Goal: Complete application form

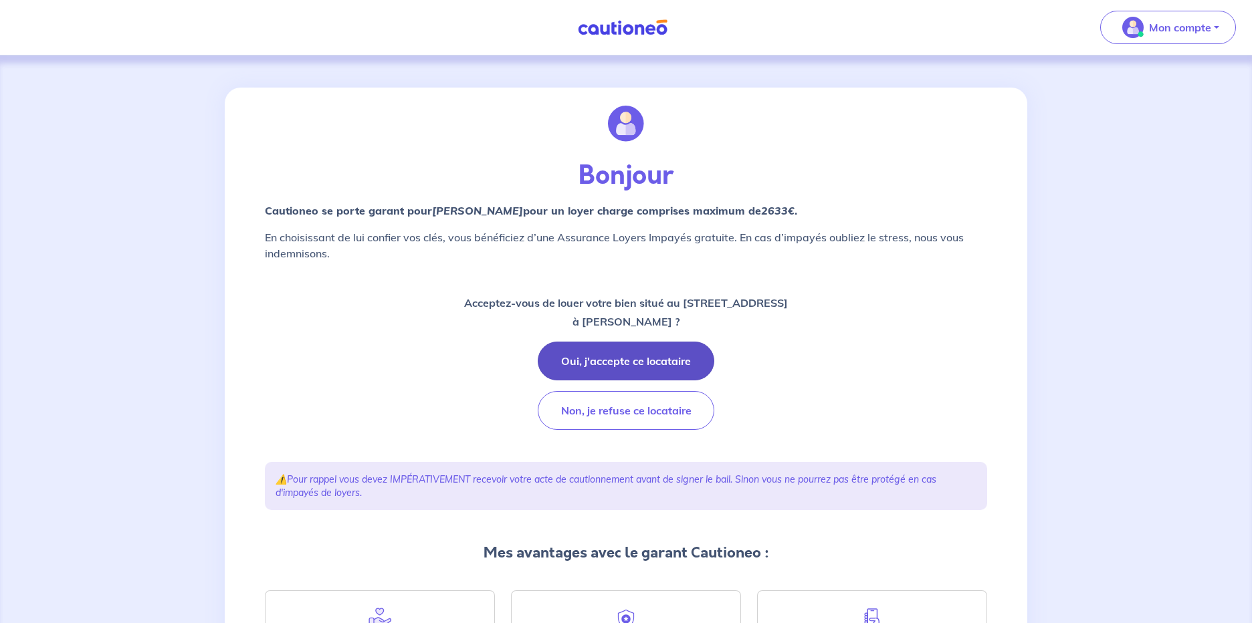
click at [602, 355] on button "Oui, j'accepte ce locataire" at bounding box center [626, 361] width 177 height 39
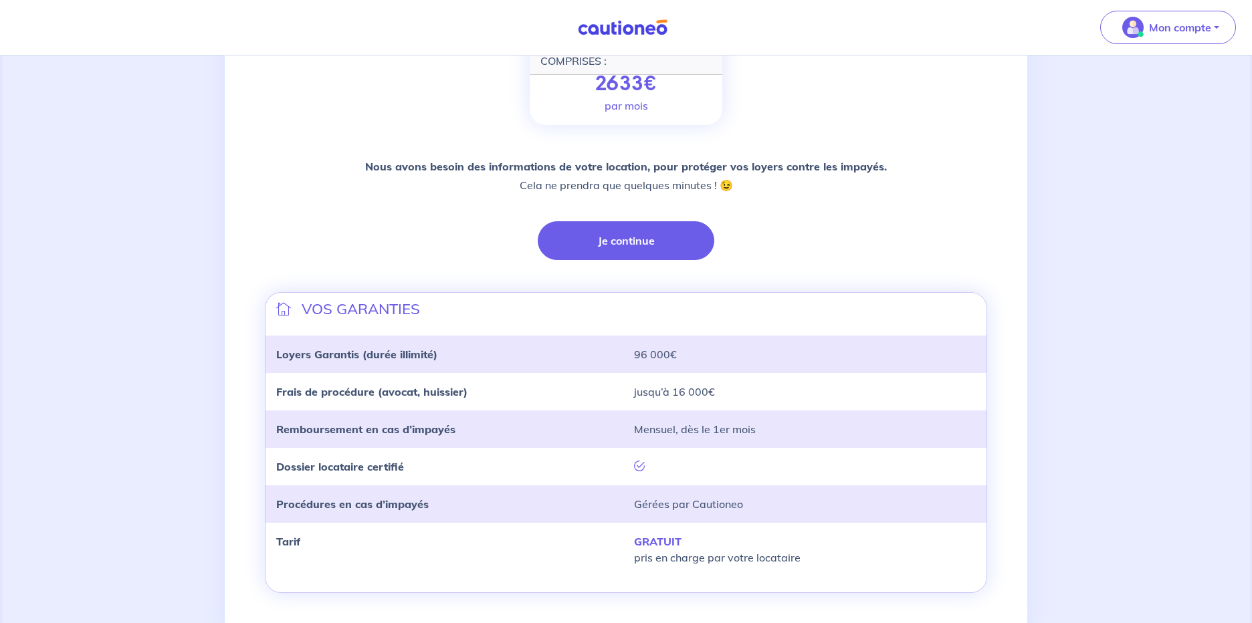
scroll to position [270, 0]
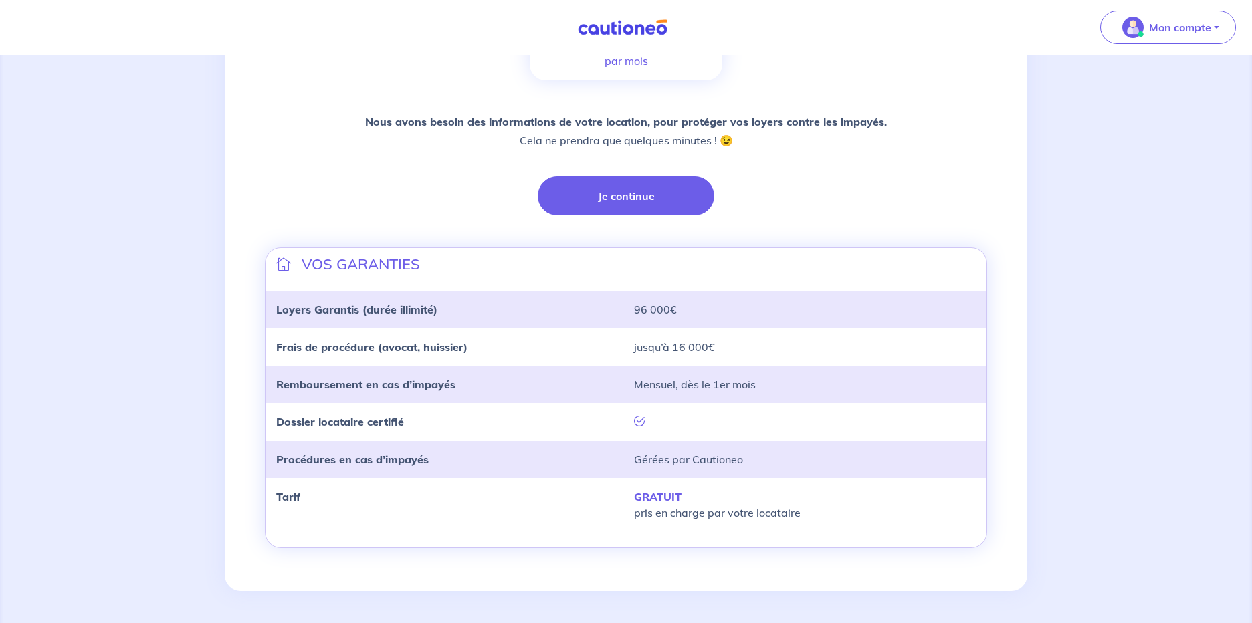
click at [606, 215] on div "Vous avez accepté de louer à [PERSON_NAME] SON LOYER MAXIMUM CHARGES COMPRISES …" at bounding box center [626, 199] width 738 height 763
click at [602, 195] on button "Je continue" at bounding box center [626, 196] width 177 height 39
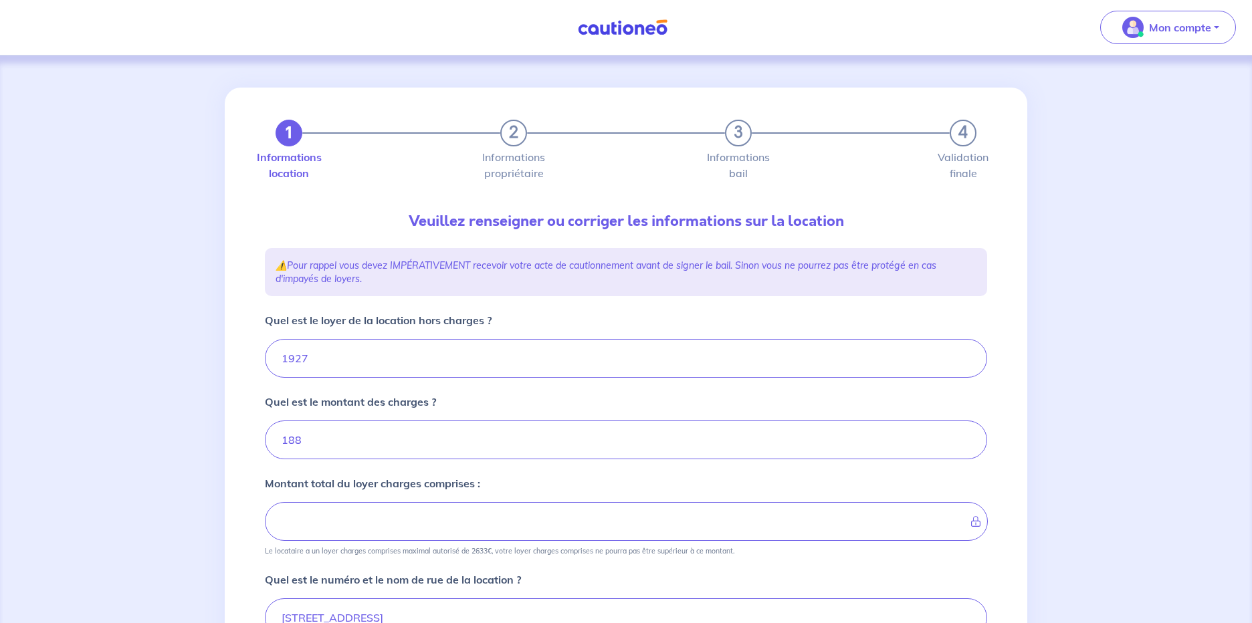
type input "2115"
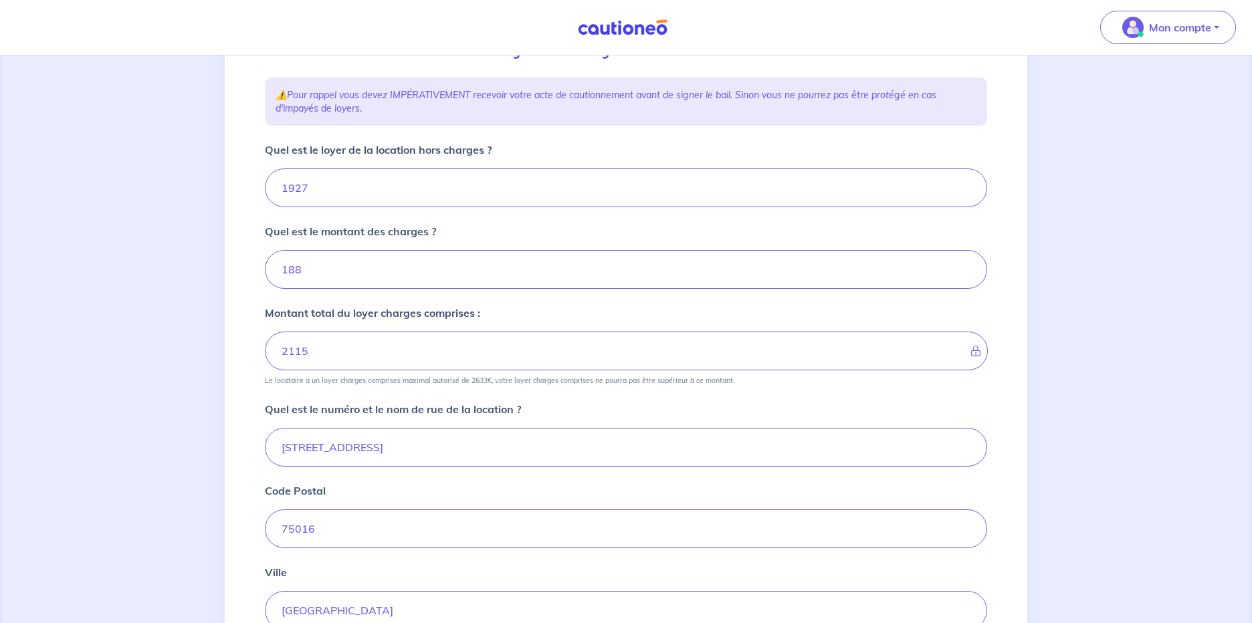
scroll to position [153, 0]
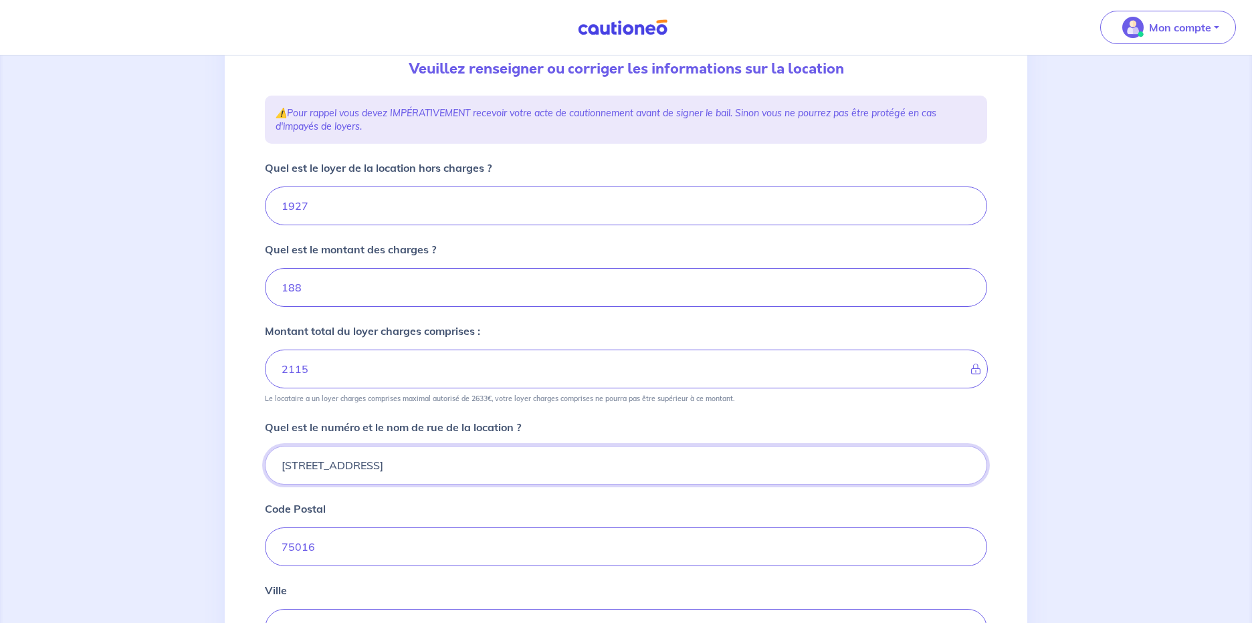
click at [423, 478] on input "[STREET_ADDRESS]" at bounding box center [626, 465] width 722 height 39
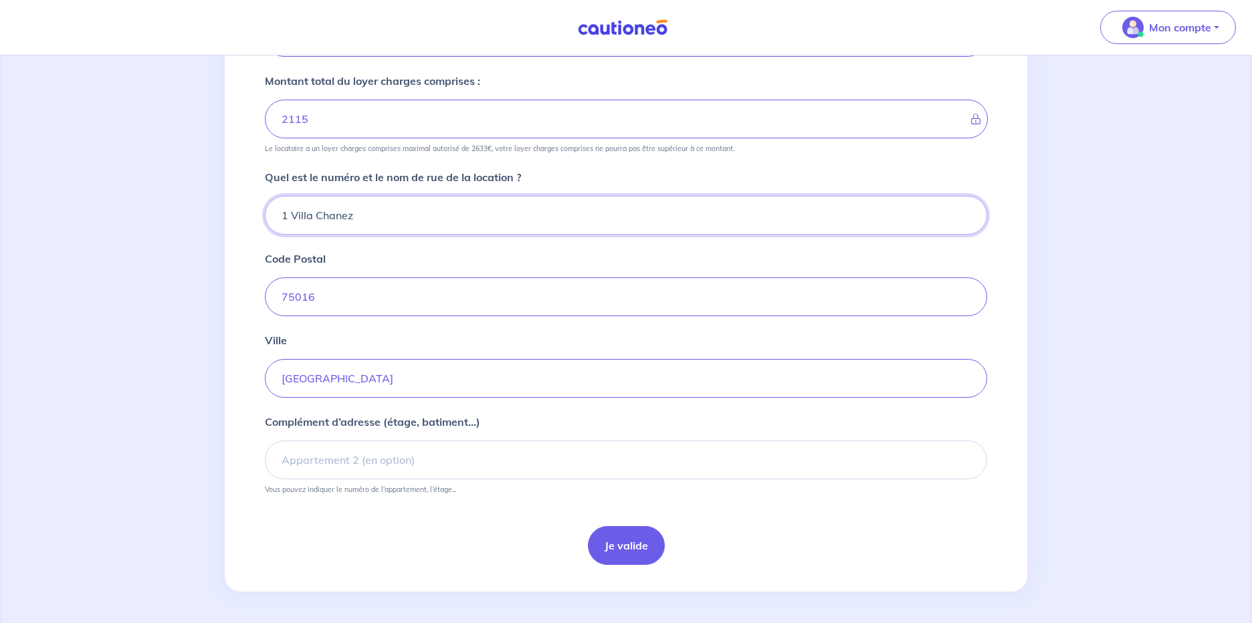
scroll to position [403, 0]
type input "1 Villa Chanez"
click at [539, 465] on input "Complément d’adresse (étage, batiment...)" at bounding box center [626, 459] width 722 height 39
type input "4EME Droite"
click at [619, 561] on button "Je valide" at bounding box center [626, 545] width 77 height 39
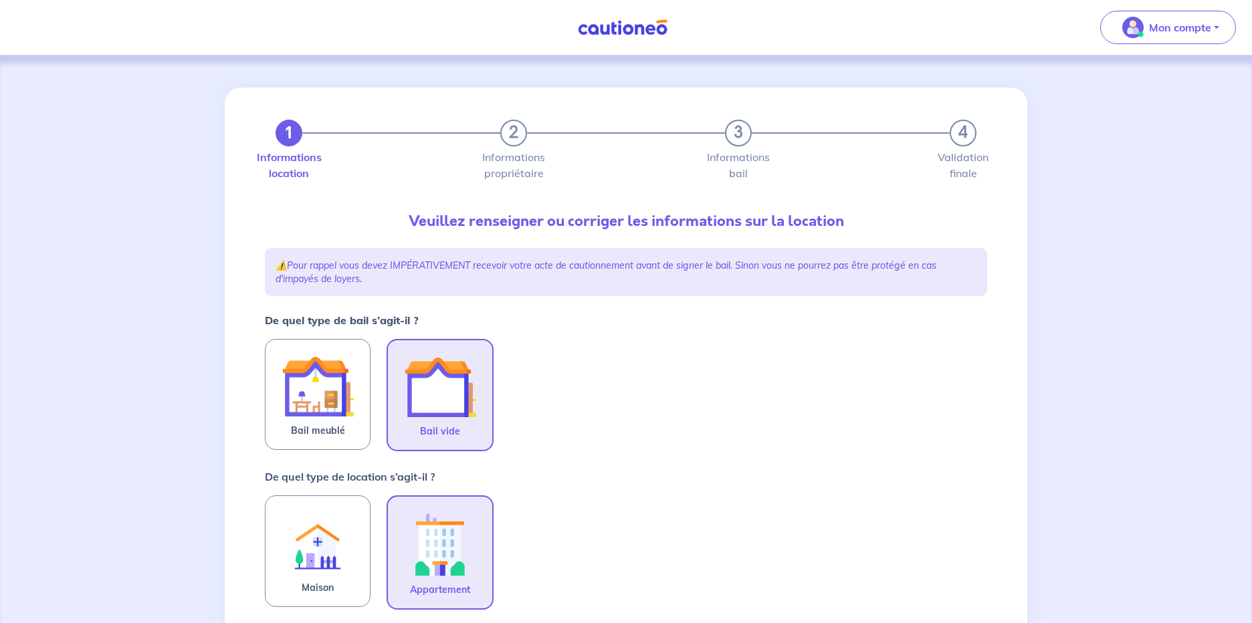
click at [468, 390] on img at bounding box center [440, 387] width 72 height 72
click at [0, 0] on input "Bail vide" at bounding box center [0, 0] width 0 height 0
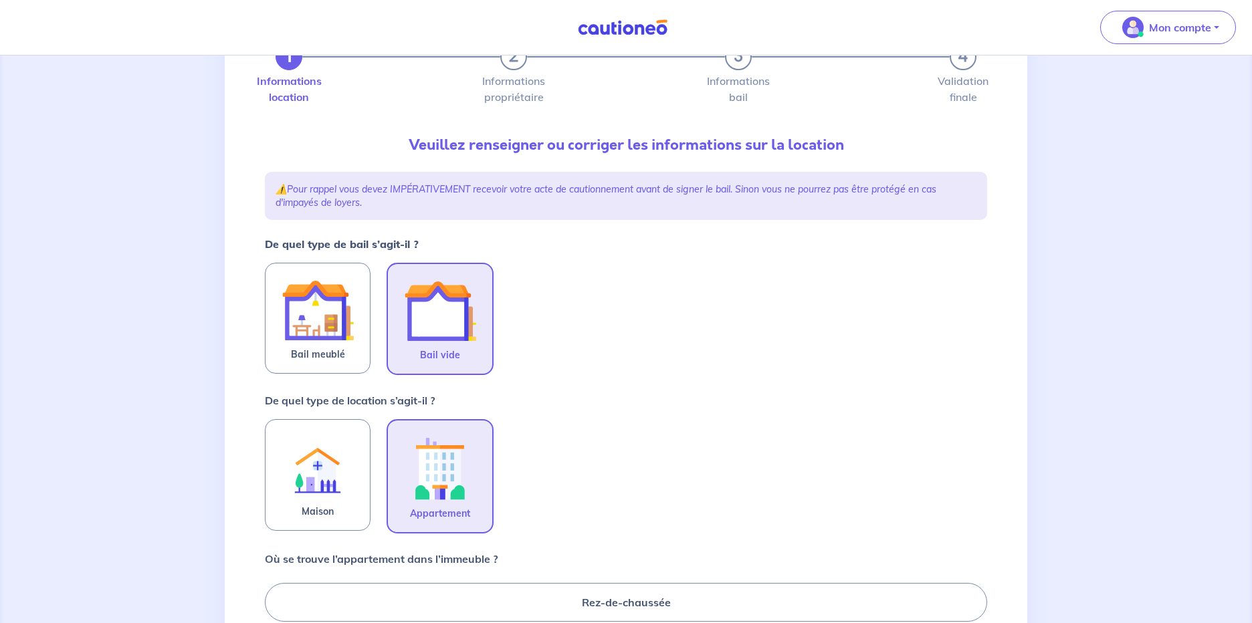
click at [404, 476] on img at bounding box center [440, 468] width 72 height 74
click at [0, 0] on input "Appartement" at bounding box center [0, 0] width 0 height 0
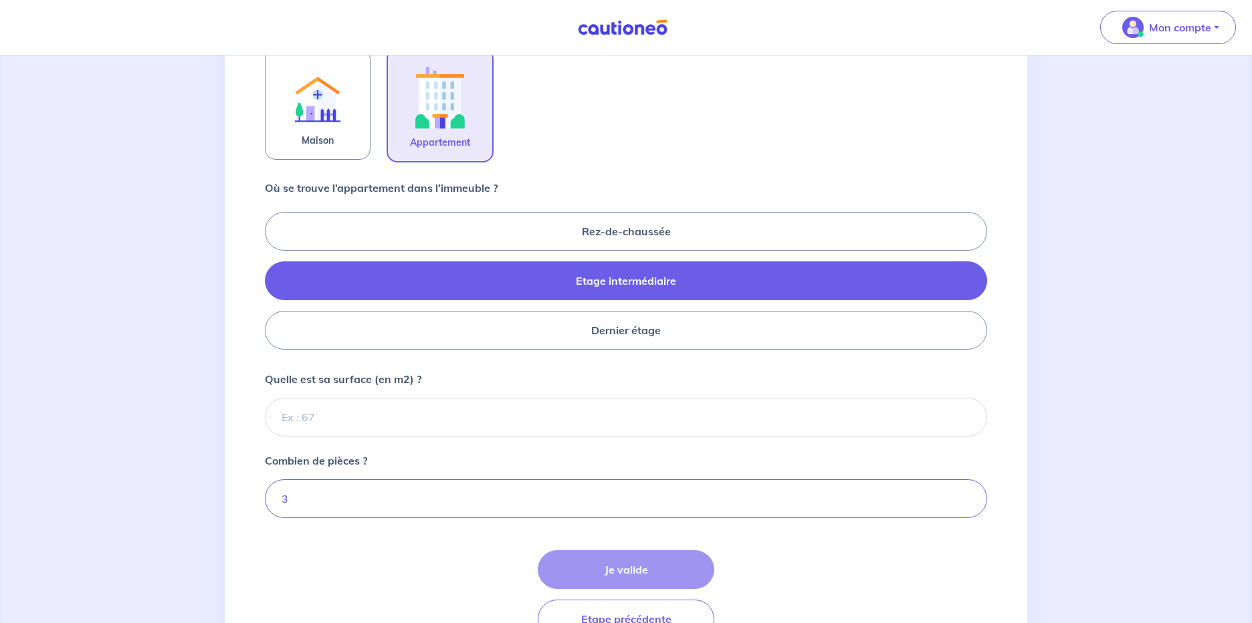
scroll to position [458, 0]
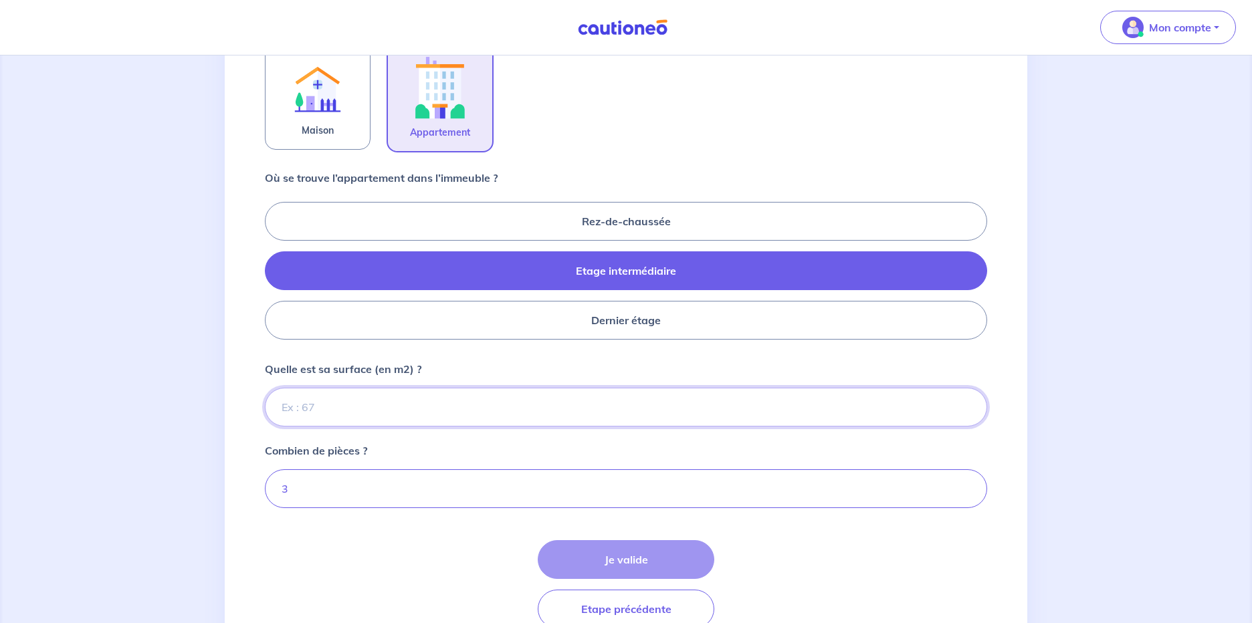
click at [420, 405] on input "Quelle est sa surface (en m2) ?" at bounding box center [626, 407] width 722 height 39
type input "63"
click at [557, 572] on button "Je valide" at bounding box center [626, 559] width 177 height 39
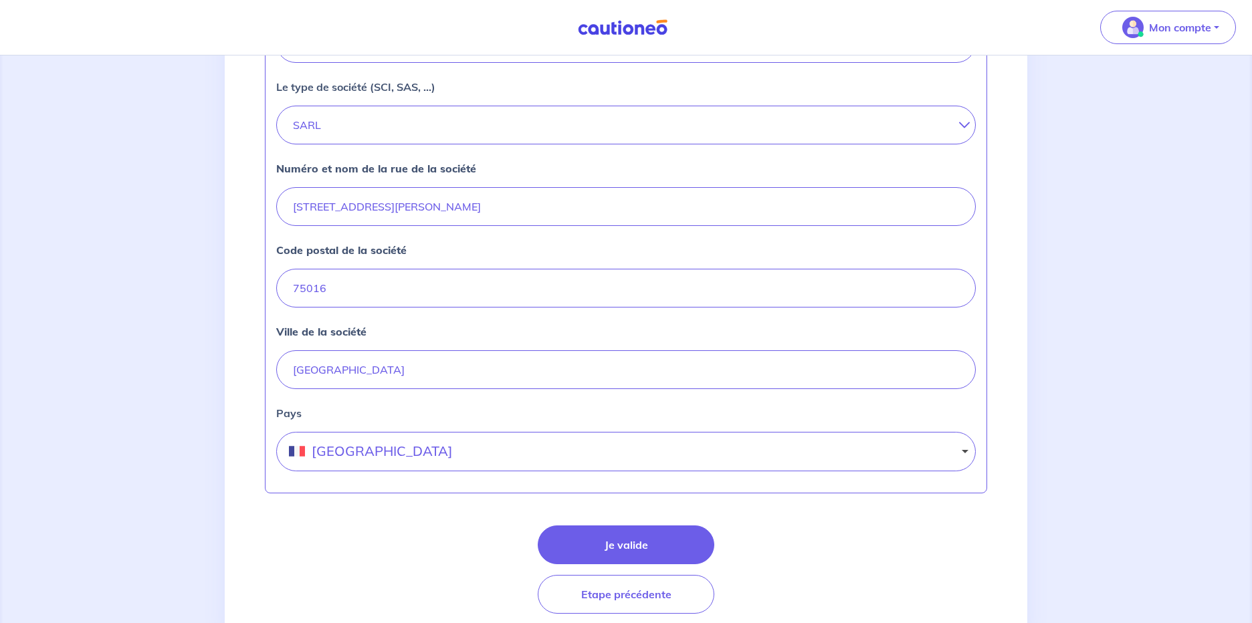
scroll to position [511, 0]
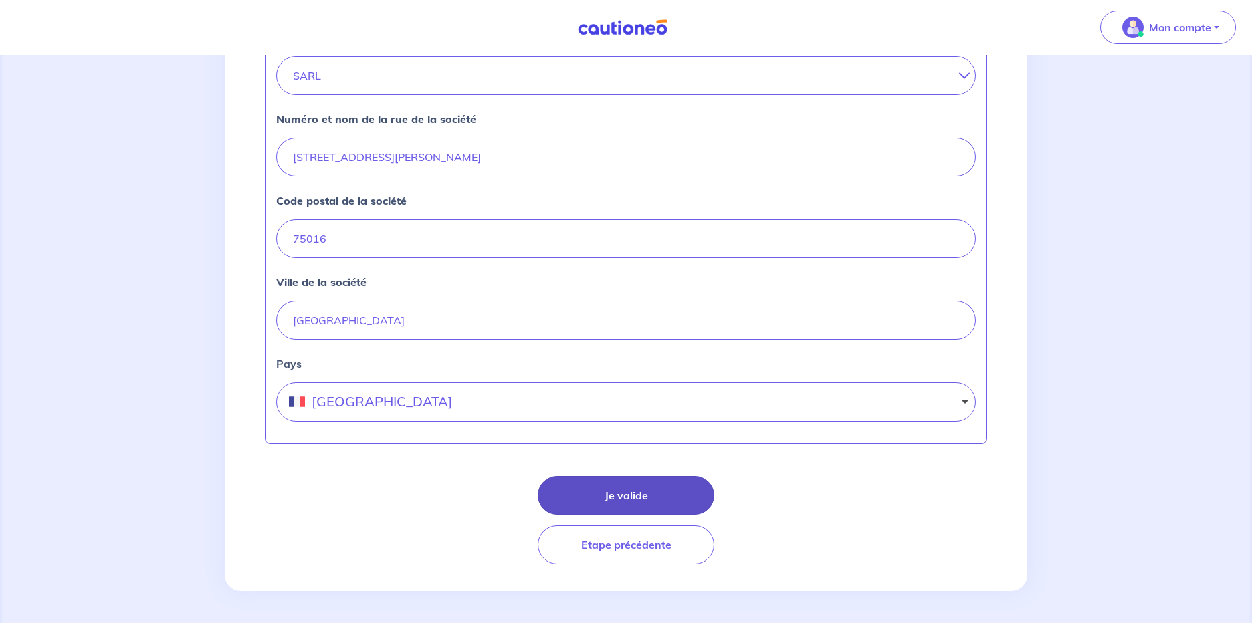
click at [555, 496] on button "Je valide" at bounding box center [626, 495] width 177 height 39
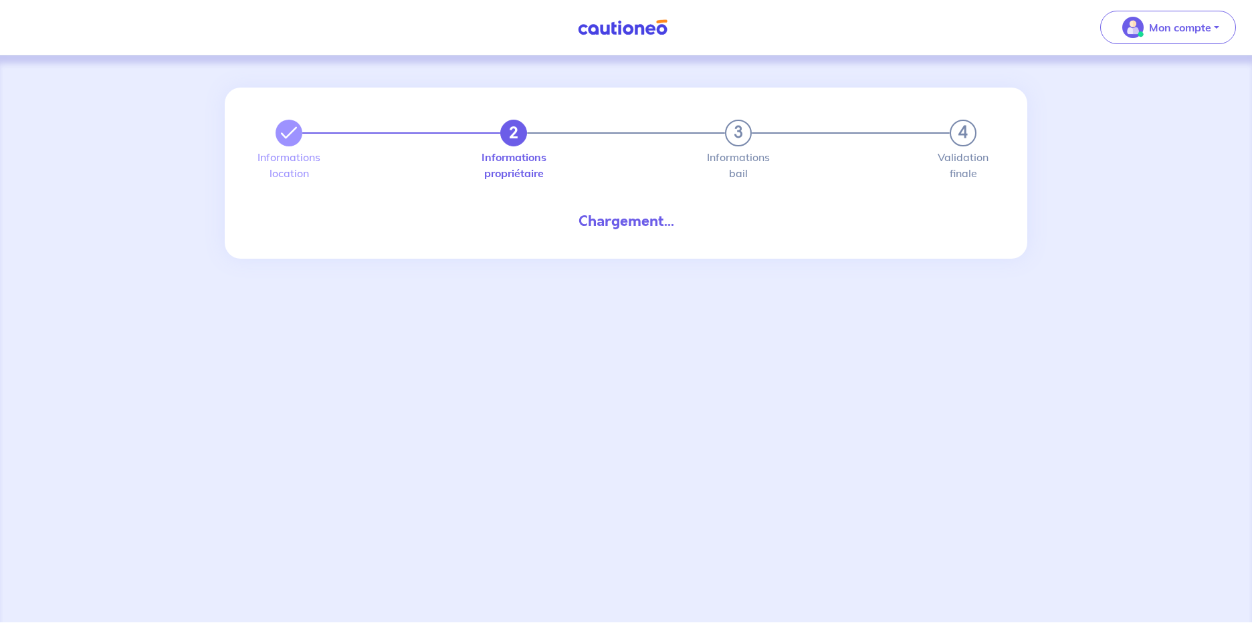
select select "FR"
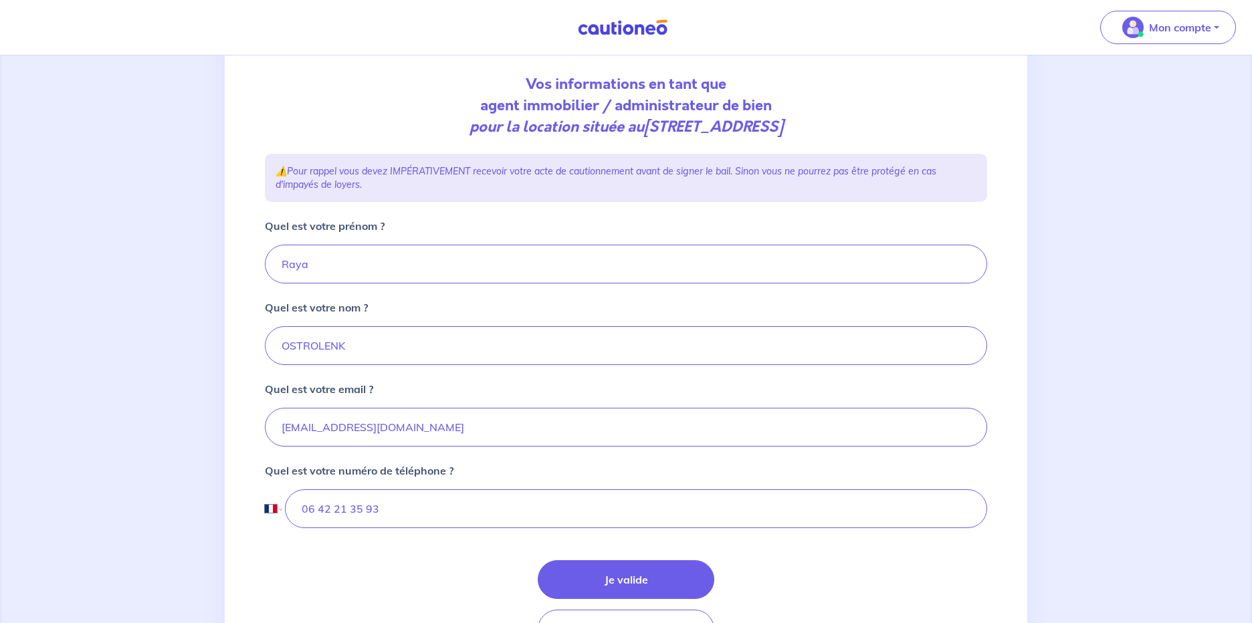
scroll to position [221, 0]
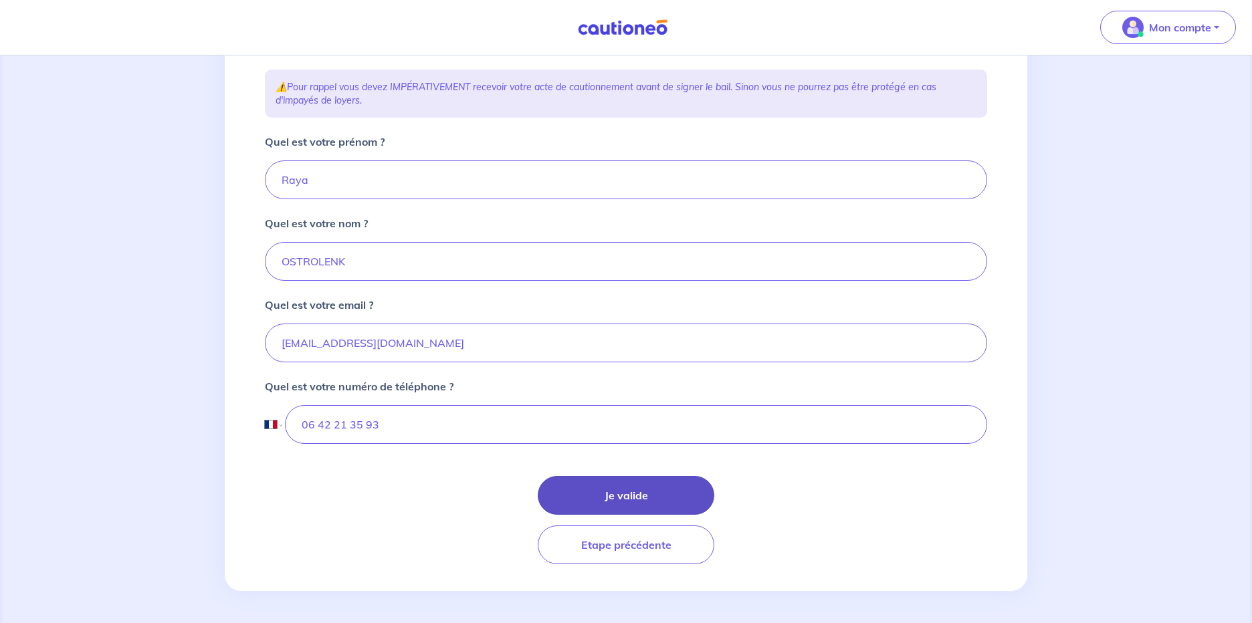
click at [587, 498] on button "Je valide" at bounding box center [626, 495] width 177 height 39
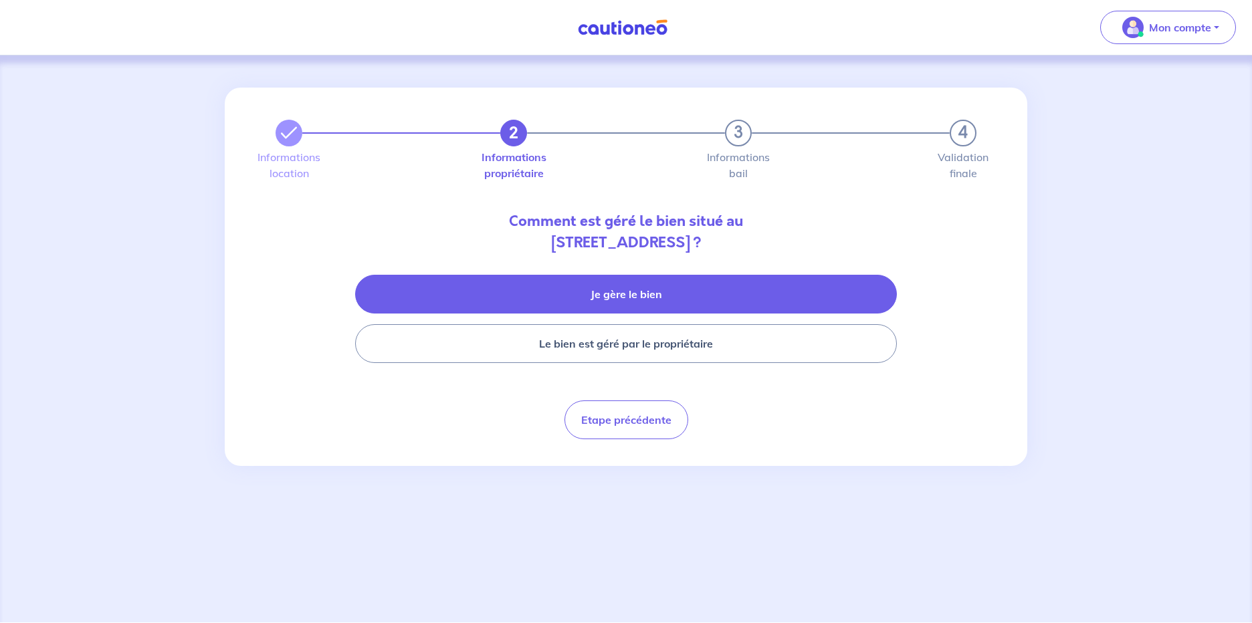
click at [595, 313] on button "Je gère le bien" at bounding box center [626, 294] width 542 height 39
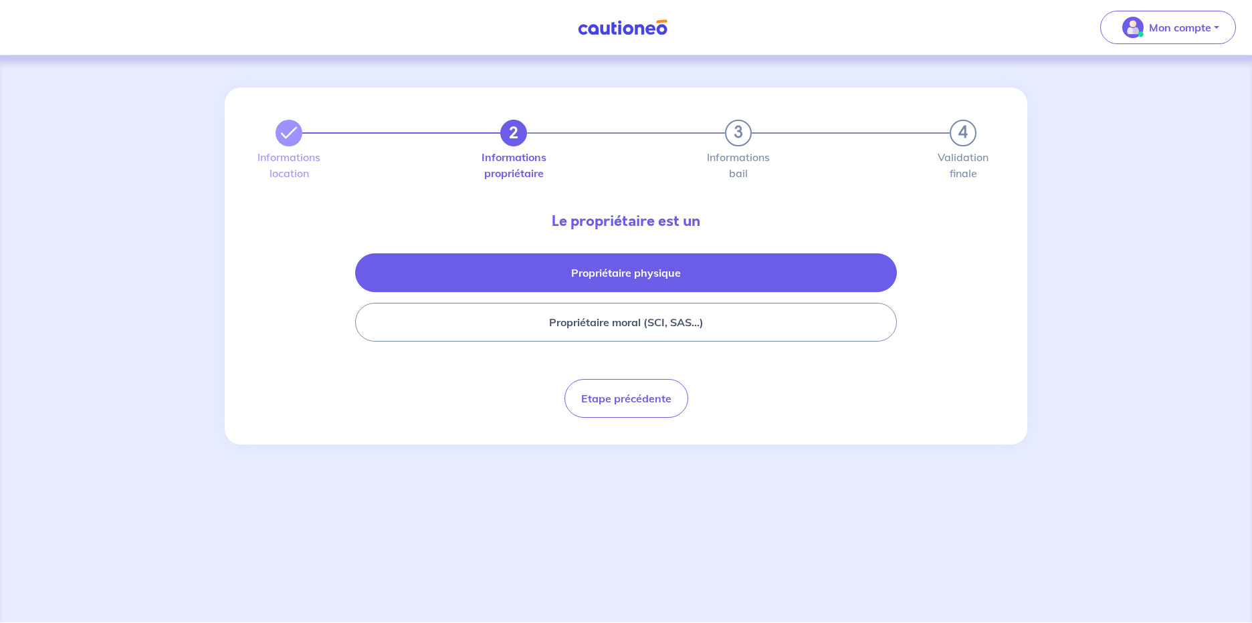
click at [583, 276] on button "Propriétaire physique" at bounding box center [626, 273] width 542 height 39
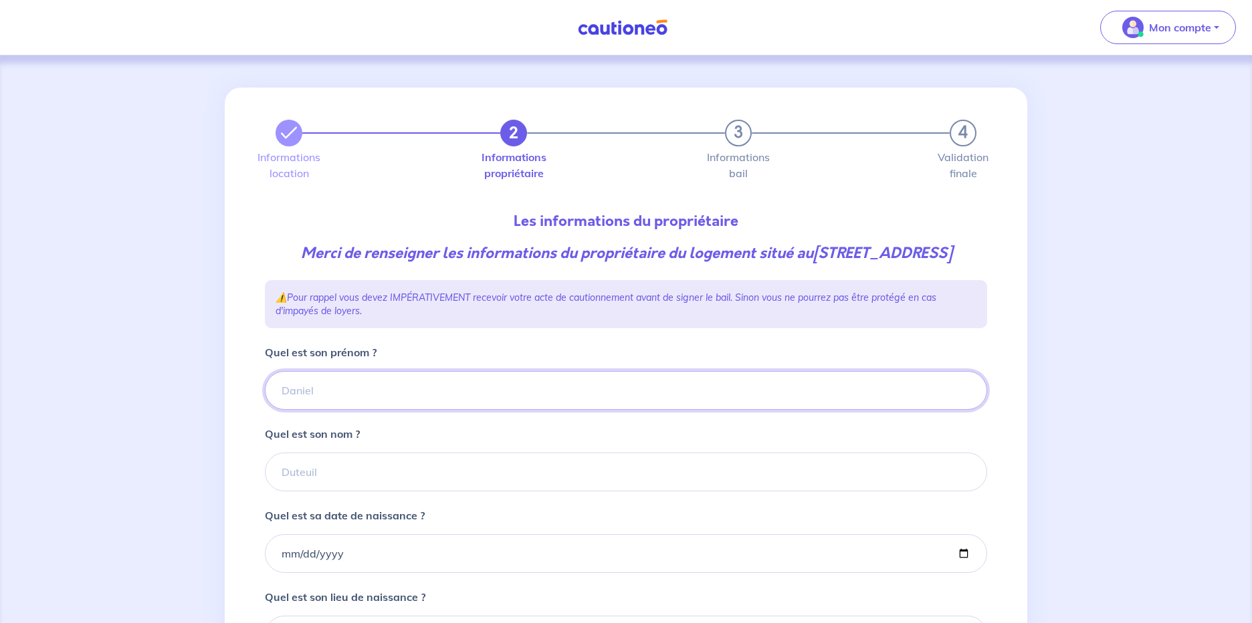
click at [385, 387] on input "Quel est son prénom ?" at bounding box center [626, 390] width 722 height 39
type input "[PERSON_NAME]"
click at [308, 467] on input "Quel est son nom ?" at bounding box center [626, 472] width 722 height 39
type input "[PERSON_NAME] née [PERSON_NAME]"
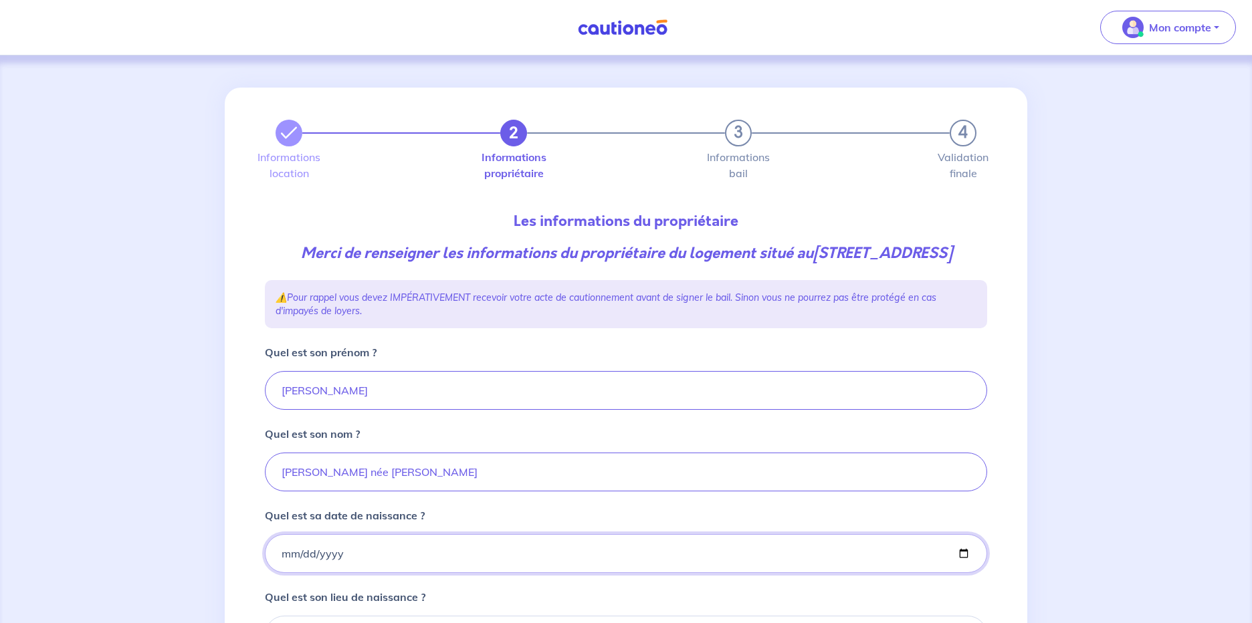
click at [290, 552] on input "Quel est sa date de naissance ?" at bounding box center [626, 553] width 722 height 39
type input "[DATE]"
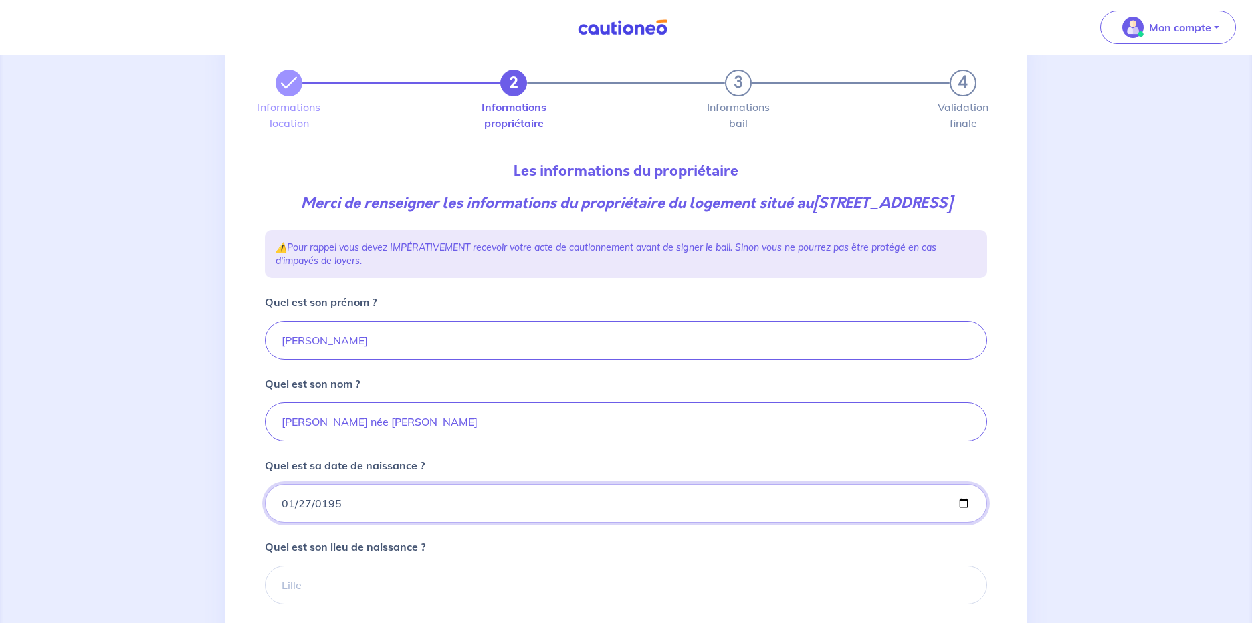
scroll to position [76, 0]
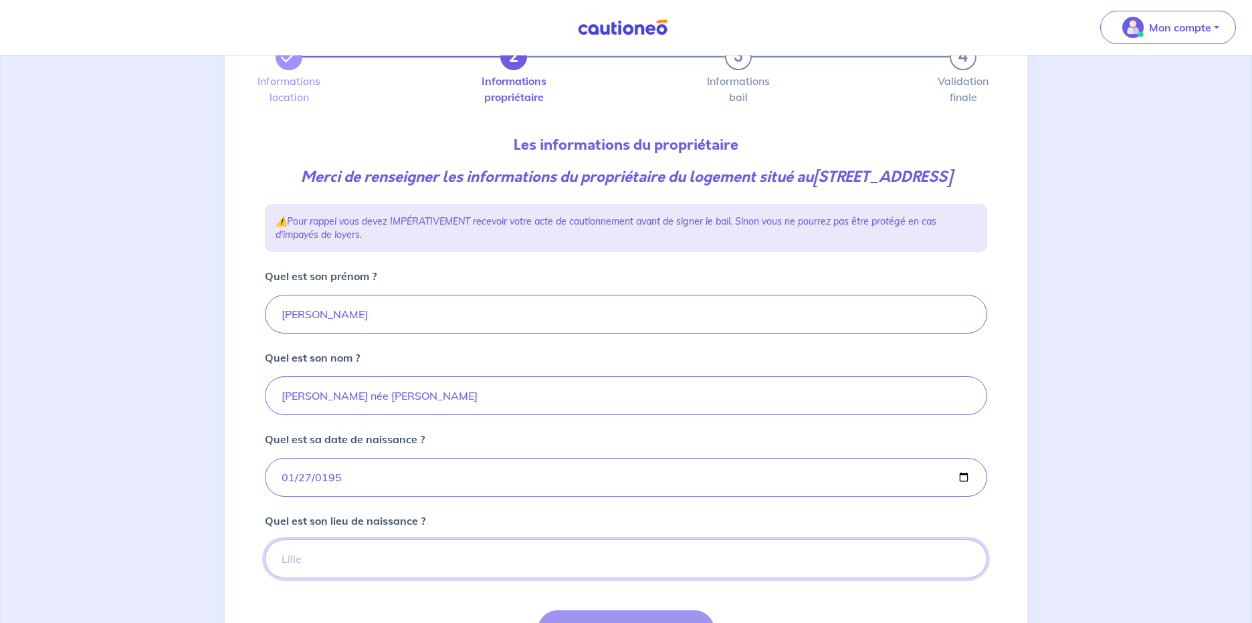
click at [320, 559] on input "Quel est son lieu de naissance ?" at bounding box center [626, 559] width 722 height 39
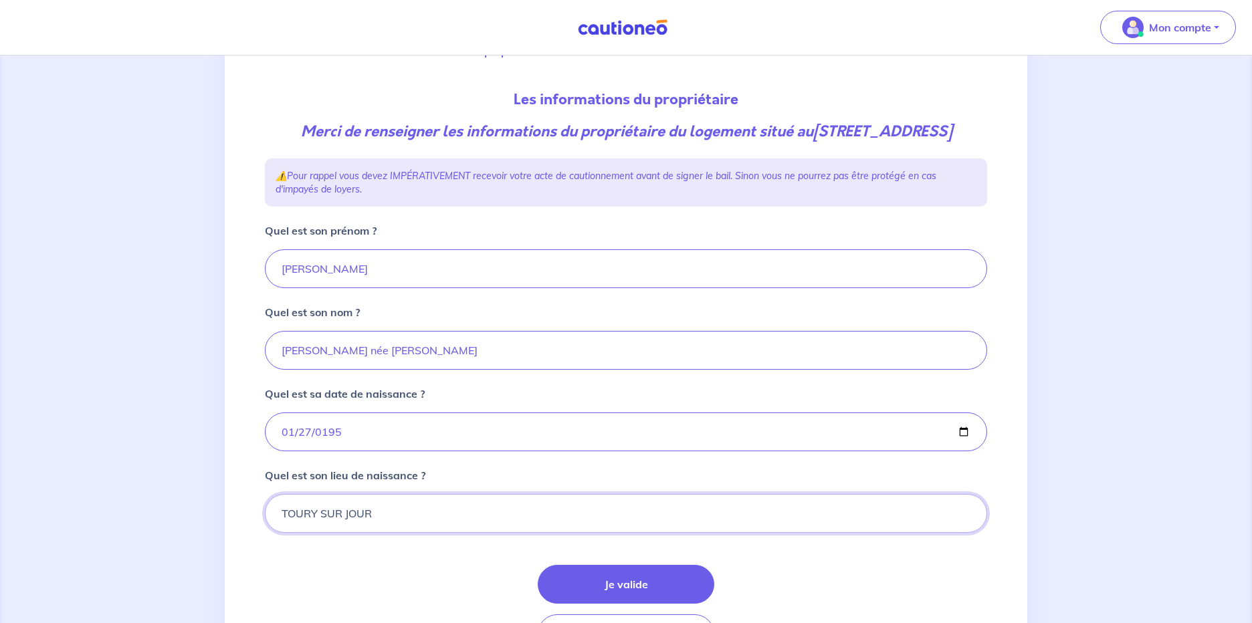
scroll to position [153, 0]
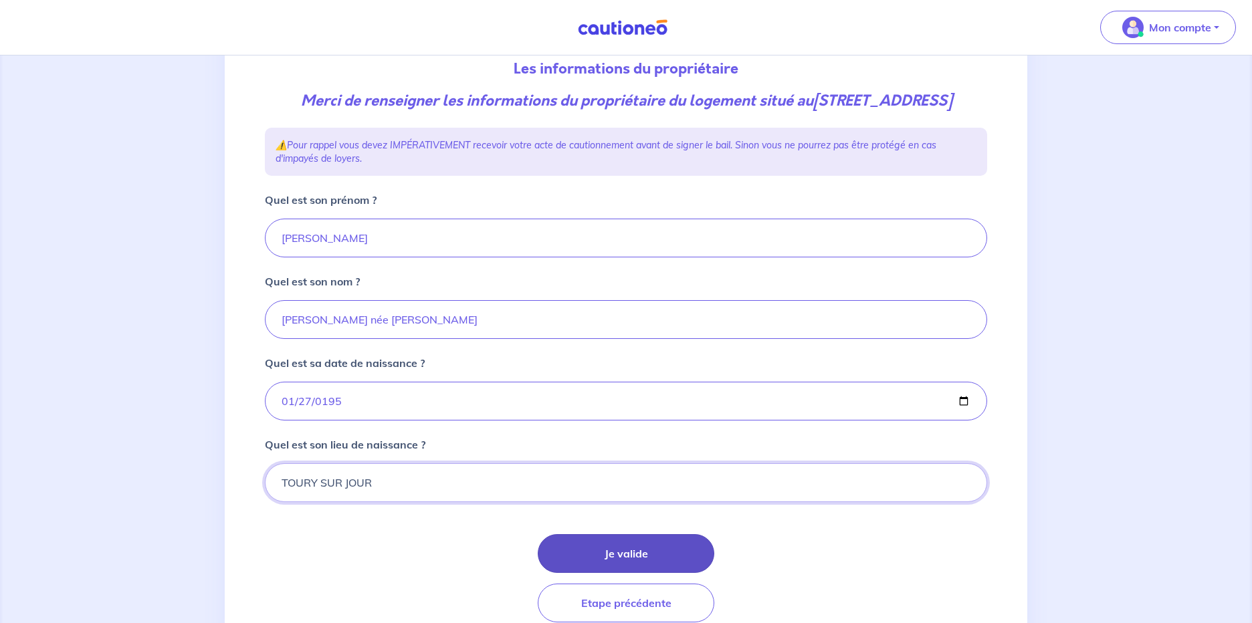
type input "TOURY SUR JOUR"
click at [668, 563] on button "Je valide" at bounding box center [626, 553] width 177 height 39
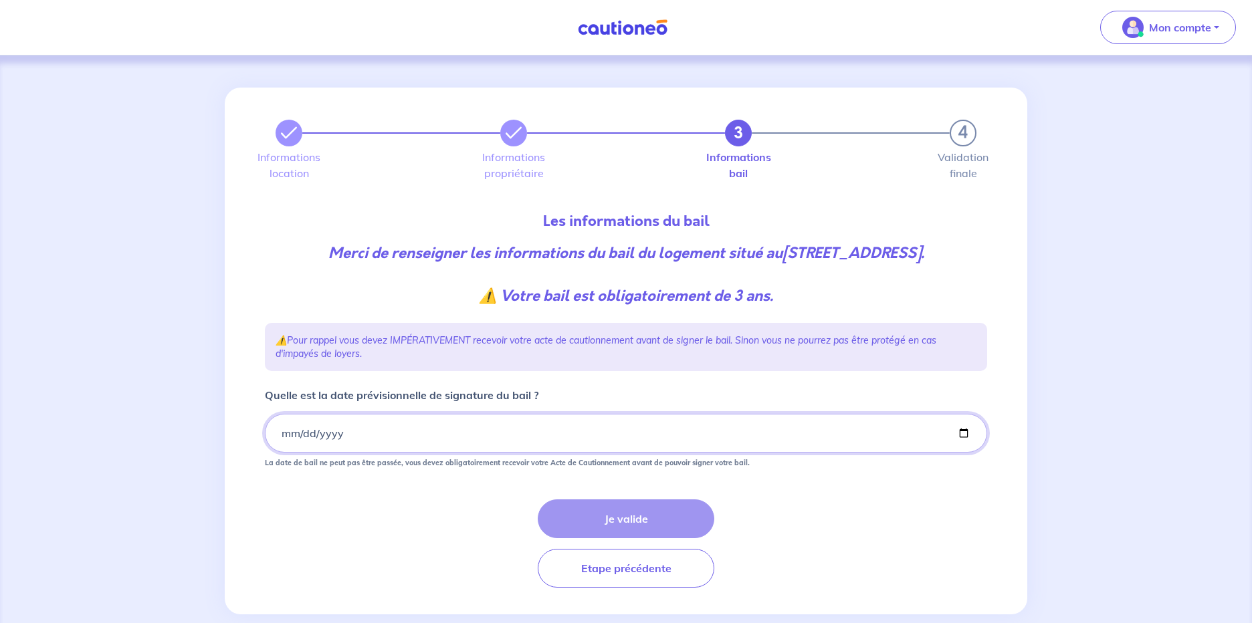
click at [478, 429] on input "Quelle est la date prévisionnelle de signature du bail ?" at bounding box center [626, 433] width 722 height 39
click at [962, 435] on input "Quelle est la date prévisionnelle de signature du bail ?" at bounding box center [626, 433] width 722 height 39
click at [965, 434] on input "[DATE]" at bounding box center [626, 433] width 722 height 39
type input "[DATE]"
click at [666, 520] on button "Je valide" at bounding box center [626, 519] width 177 height 39
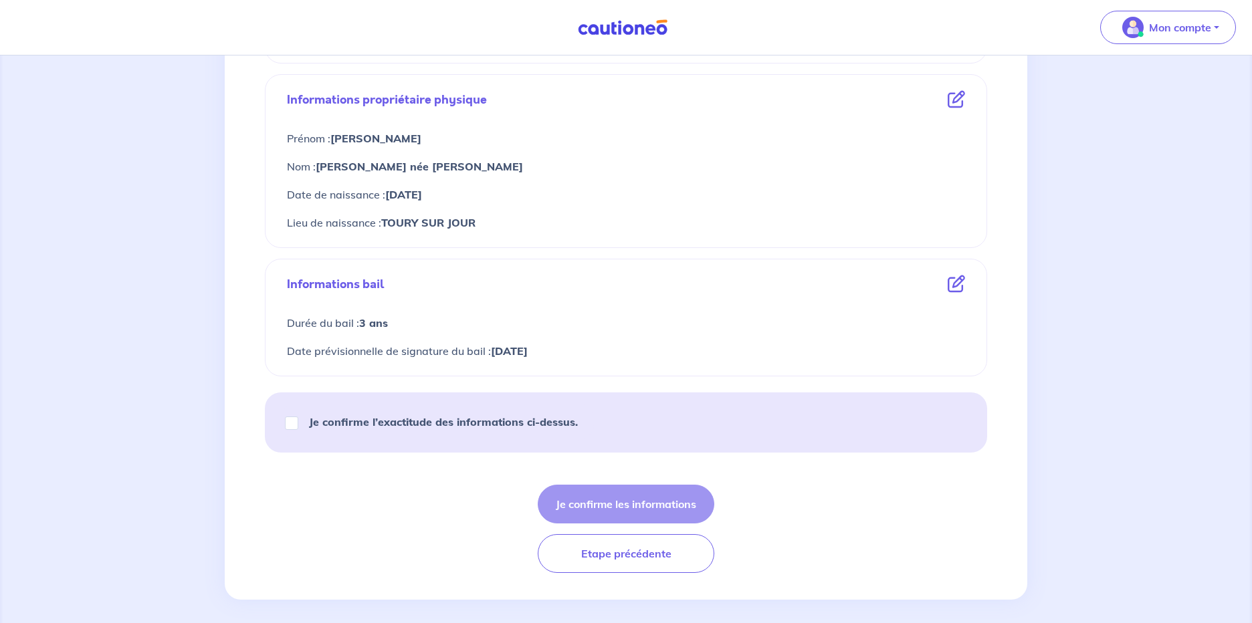
scroll to position [498, 0]
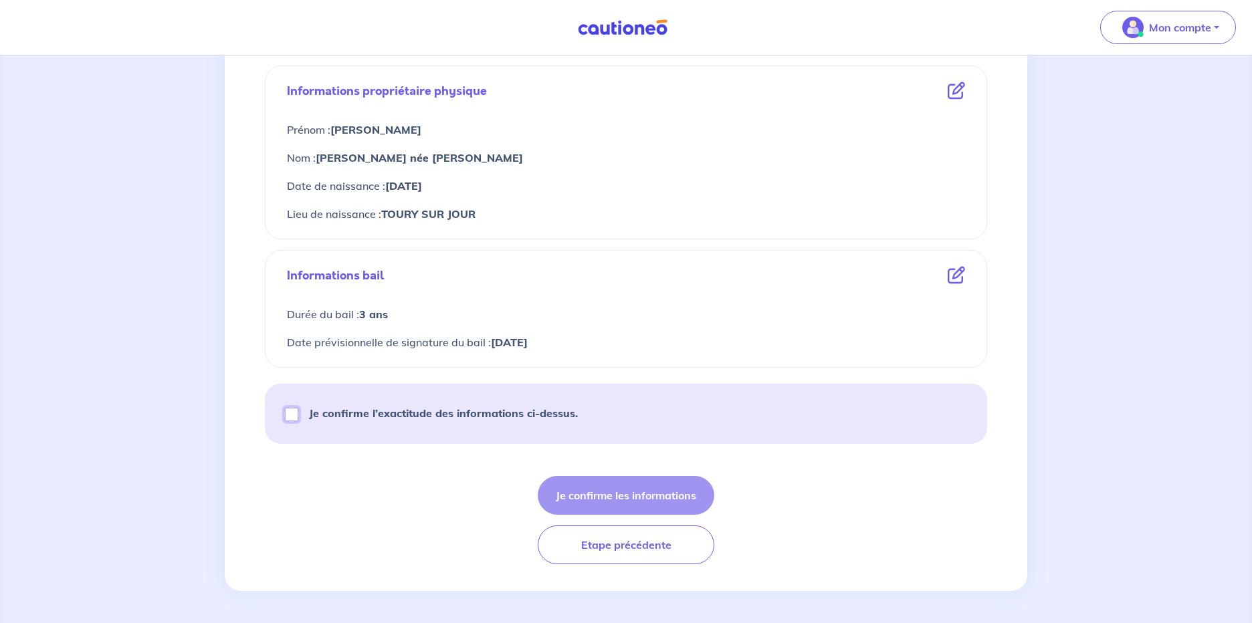
click at [296, 417] on input "Je confirme l’exactitude des informations ci-dessus." at bounding box center [291, 414] width 13 height 13
checkbox input "true"
click at [633, 497] on button "Je confirme les informations" at bounding box center [626, 495] width 177 height 39
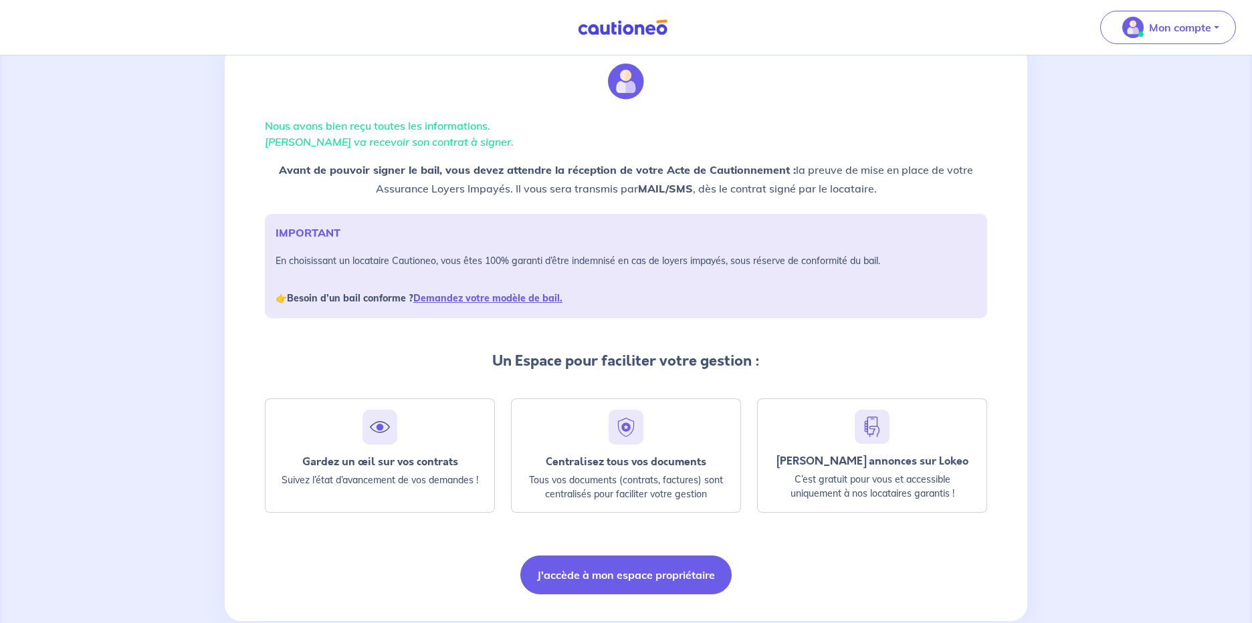
scroll to position [72, 0]
